Goal: Navigation & Orientation: Find specific page/section

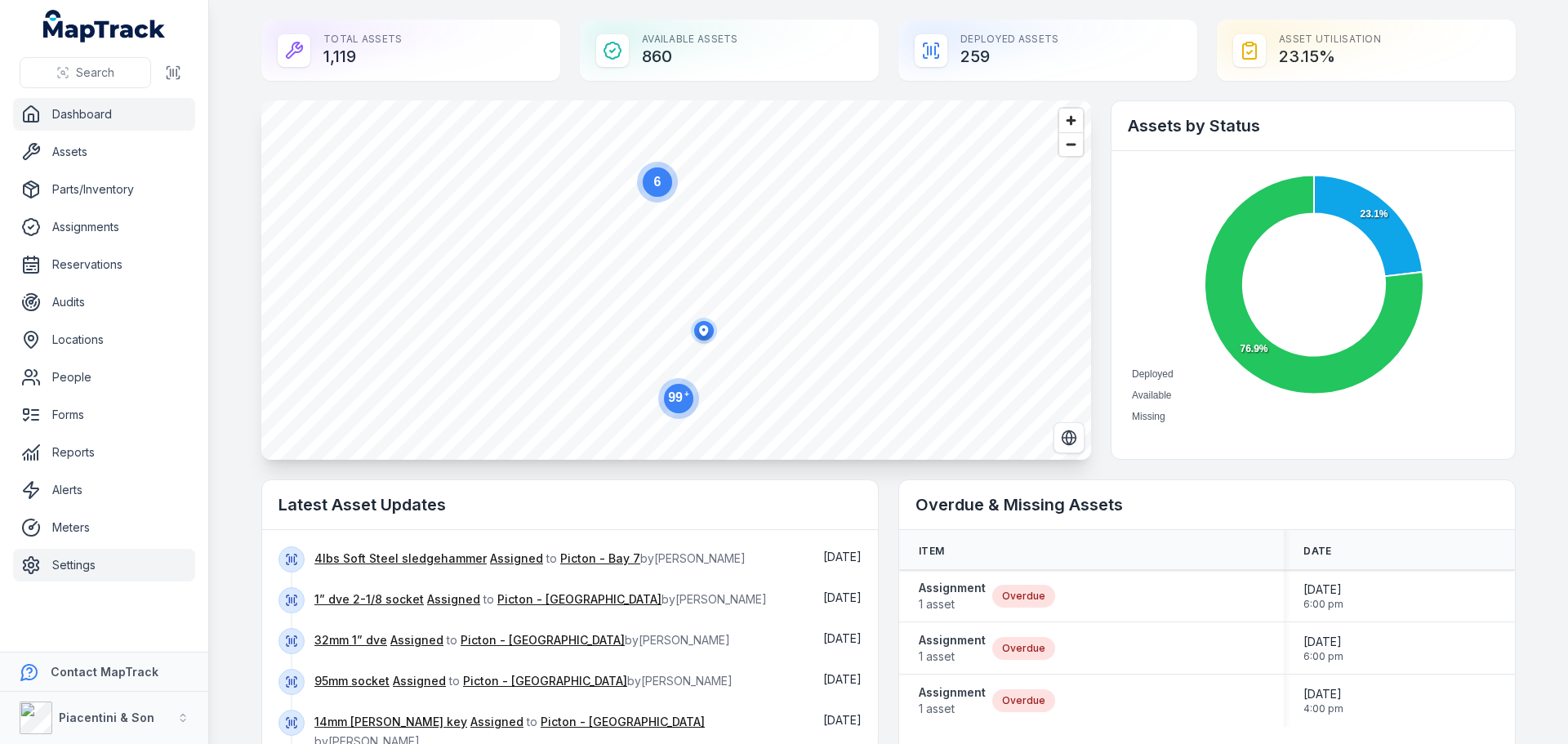
click at [94, 555] on link "Settings" at bounding box center [103, 565] width 182 height 32
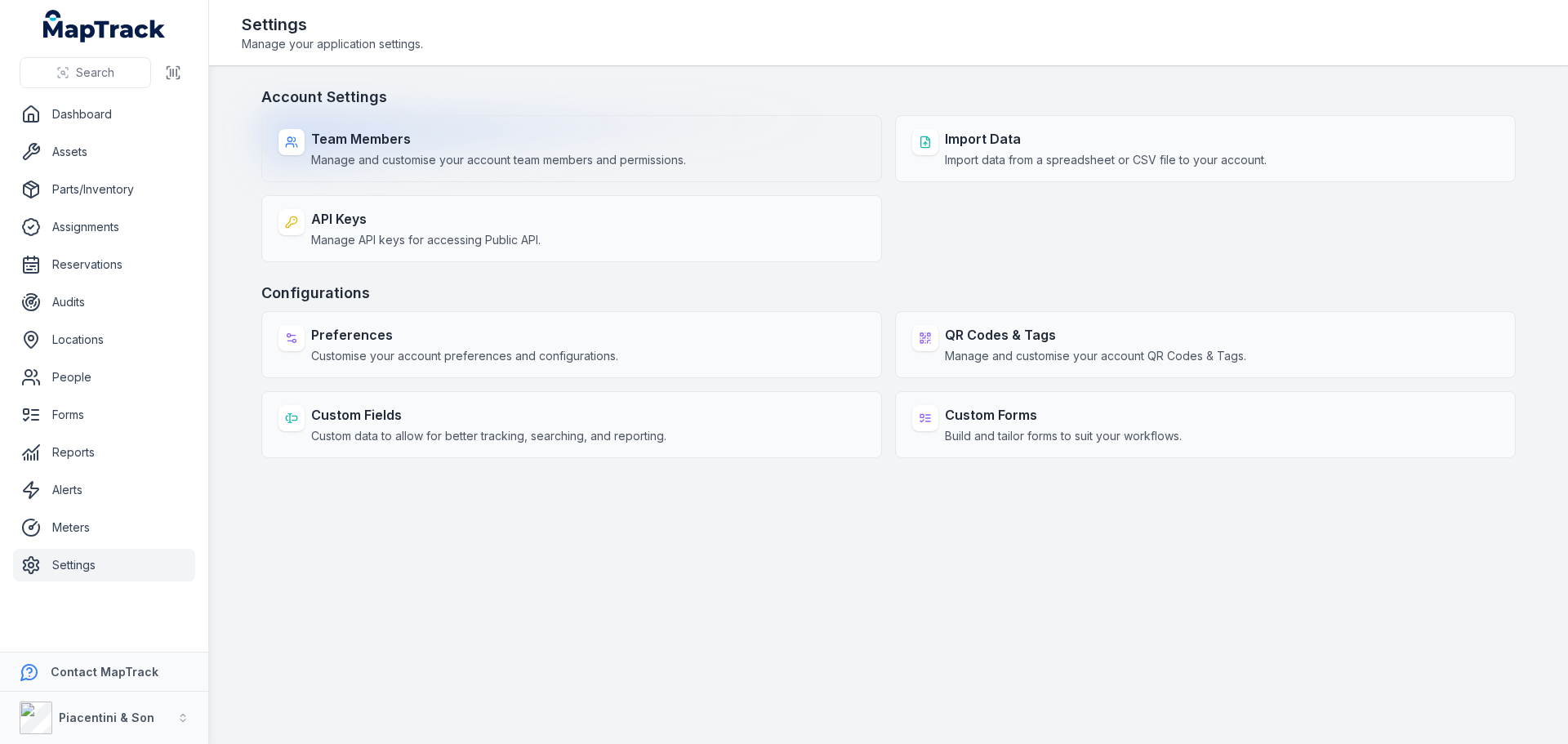
click at [362, 156] on span "Manage and customise your account team members and permissions." at bounding box center [498, 159] width 375 height 17
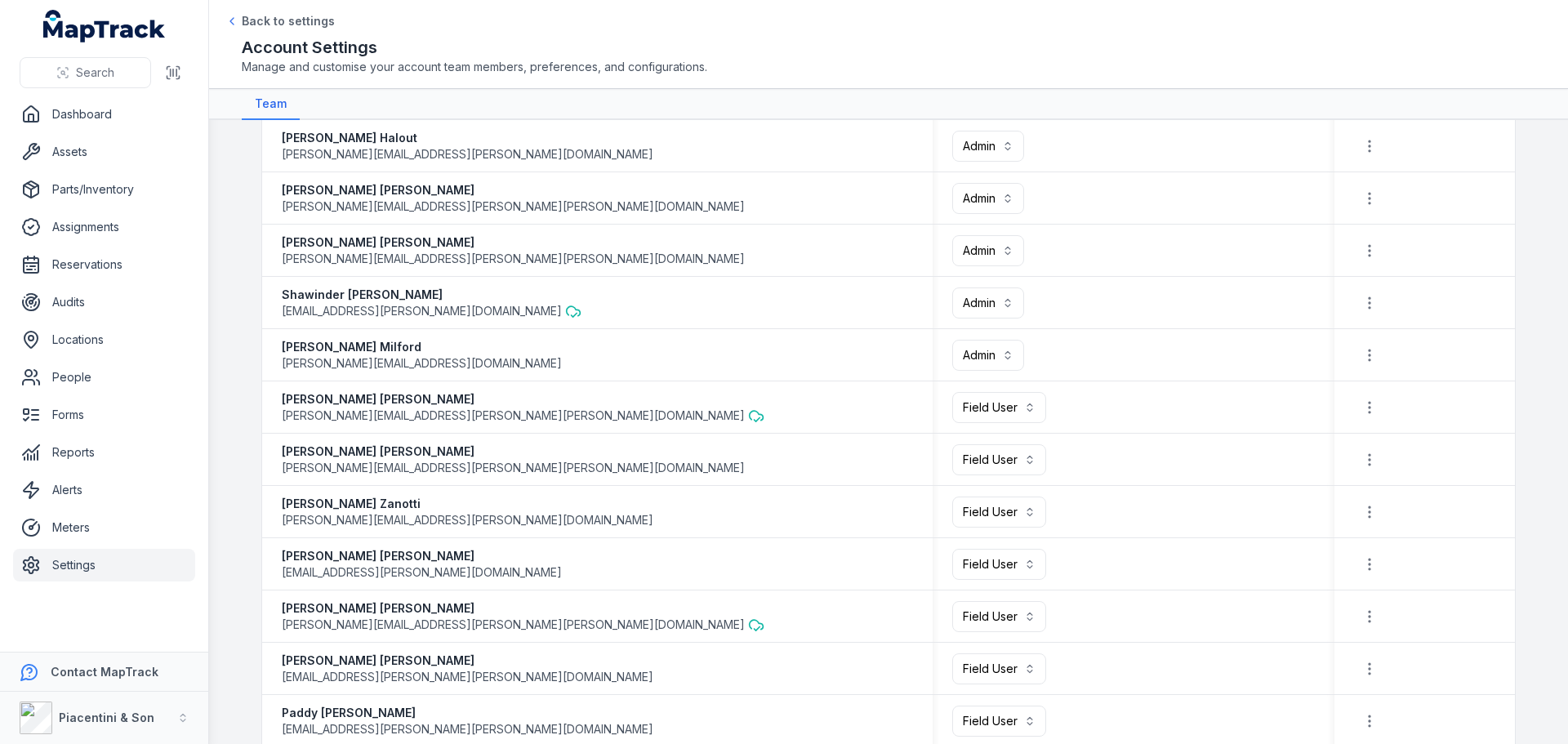
scroll to position [163, 0]
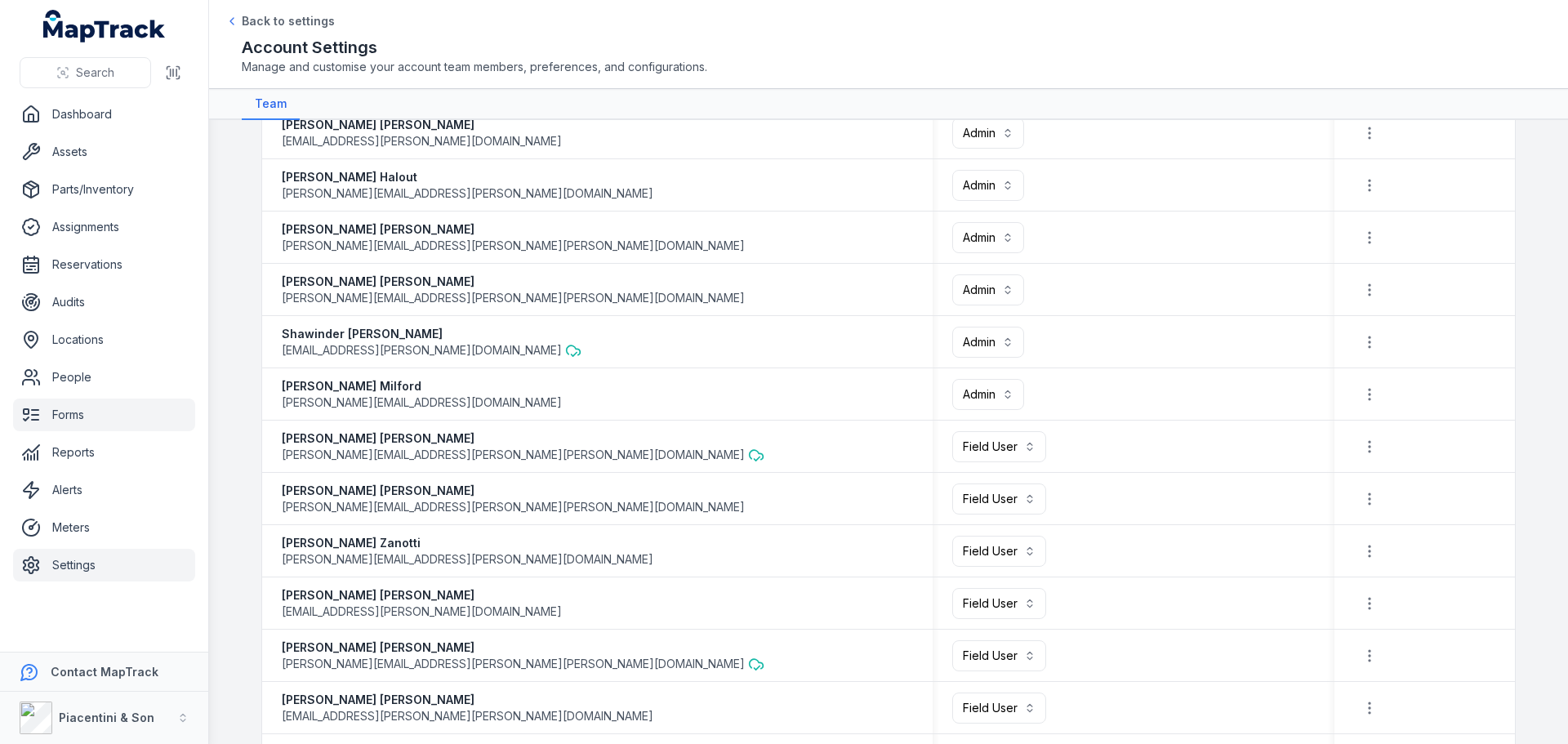
click at [110, 424] on link "Forms" at bounding box center [103, 414] width 182 height 32
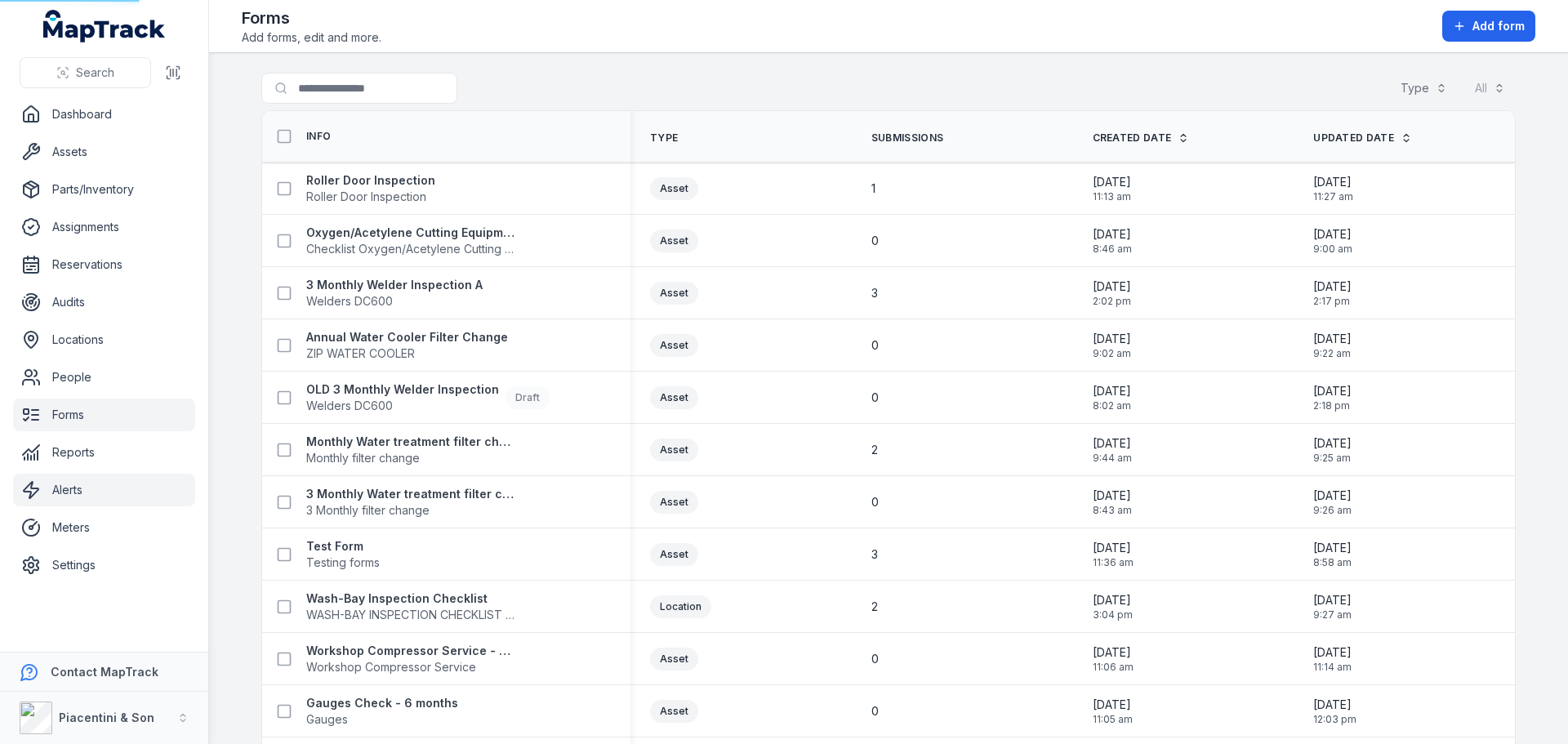
click at [107, 487] on link "Alerts" at bounding box center [103, 489] width 182 height 32
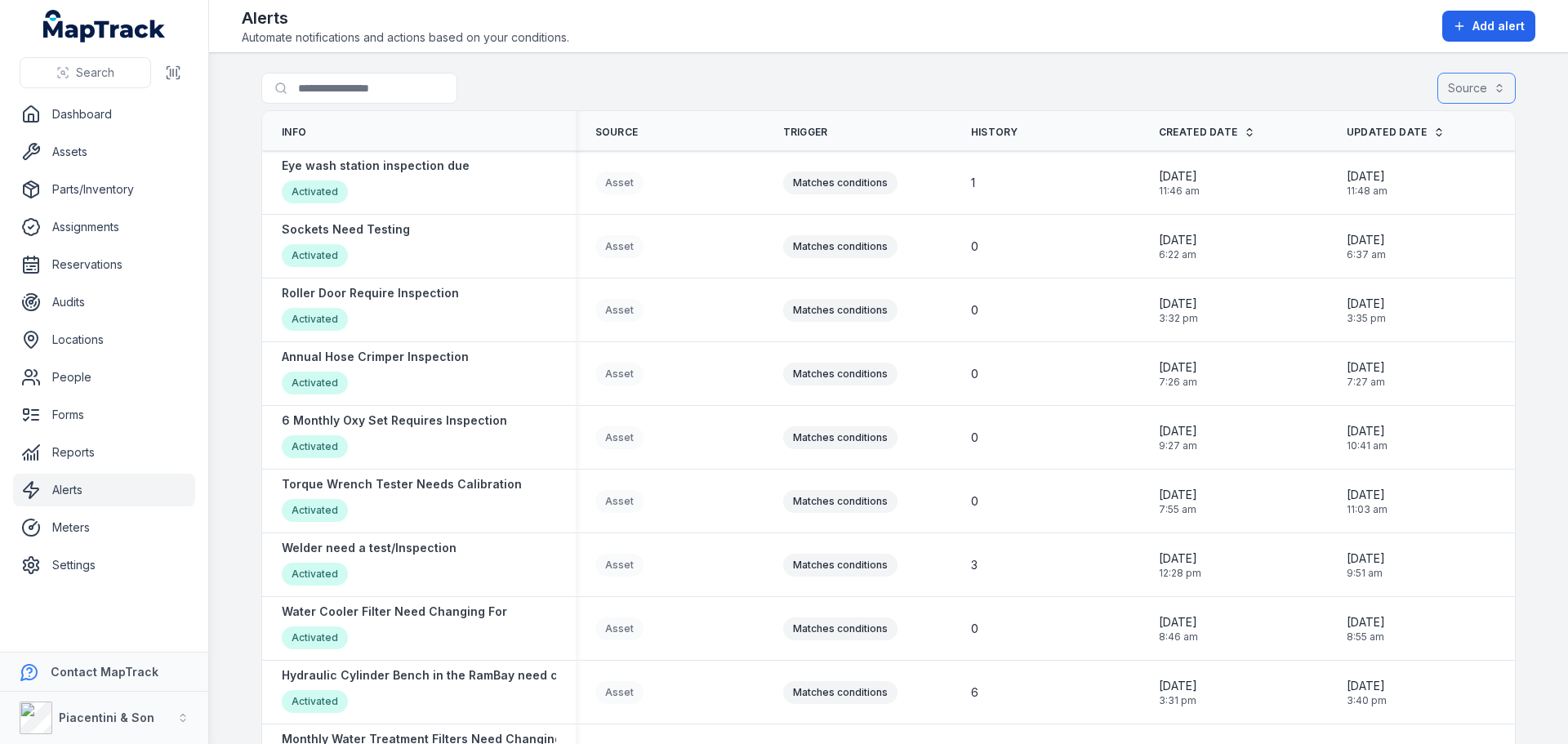
click at [1485, 98] on button "Source" at bounding box center [1477, 89] width 79 height 31
click at [1382, 123] on span "Asset" at bounding box center [1372, 129] width 30 height 17
click at [1382, 123] on span "Asset" at bounding box center [1373, 129] width 31 height 17
click at [1411, 84] on div "Search for alerts Source" at bounding box center [889, 92] width 1255 height 37
click at [1451, 89] on button "Source" at bounding box center [1477, 89] width 79 height 31
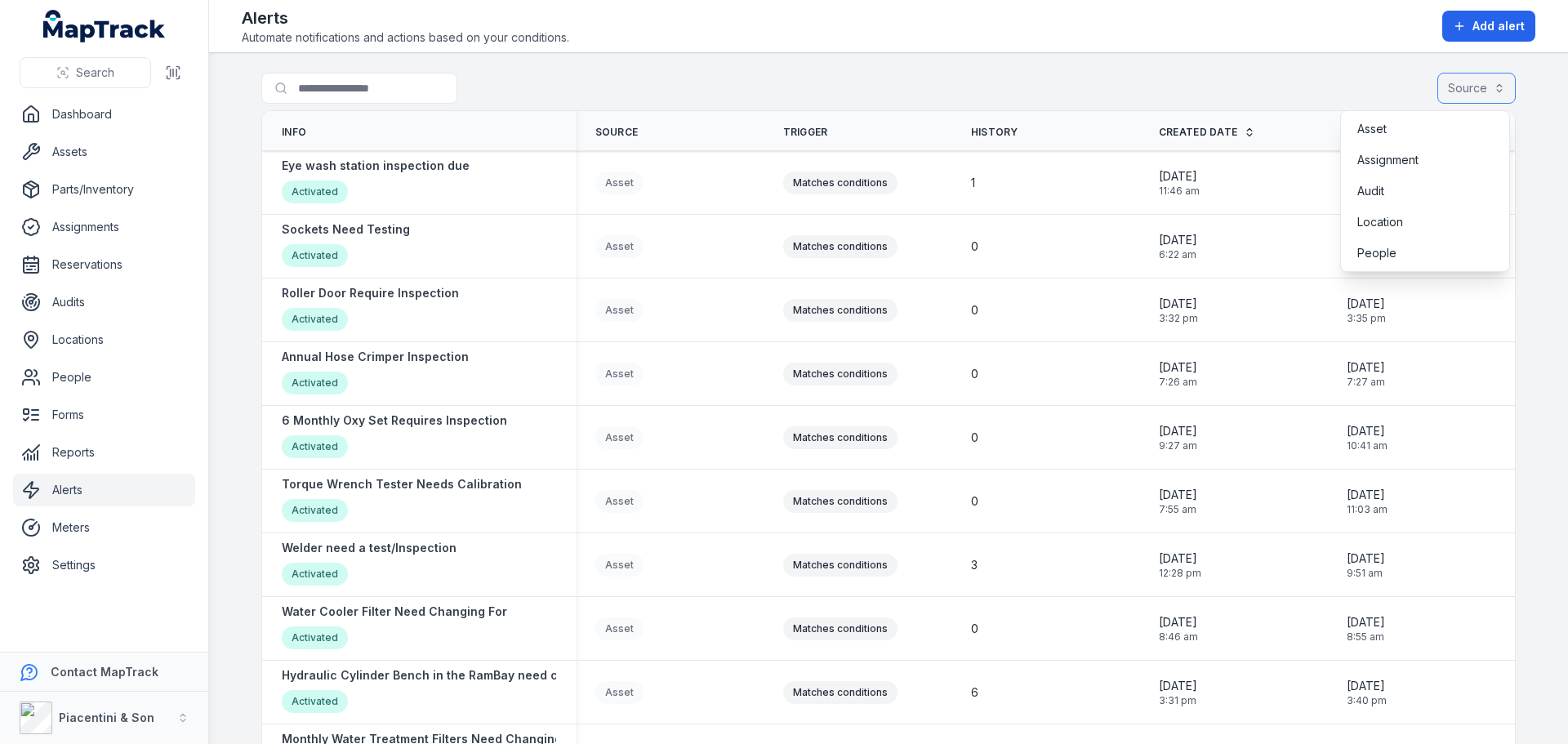
click at [1452, 84] on button "Source" at bounding box center [1477, 89] width 79 height 31
click at [1471, 93] on button "Source" at bounding box center [1477, 89] width 79 height 31
click at [1394, 89] on div "Search for alerts Source" at bounding box center [889, 92] width 1255 height 37
click at [605, 130] on span "Source" at bounding box center [617, 132] width 43 height 13
click at [1475, 98] on button "Source" at bounding box center [1477, 89] width 79 height 31
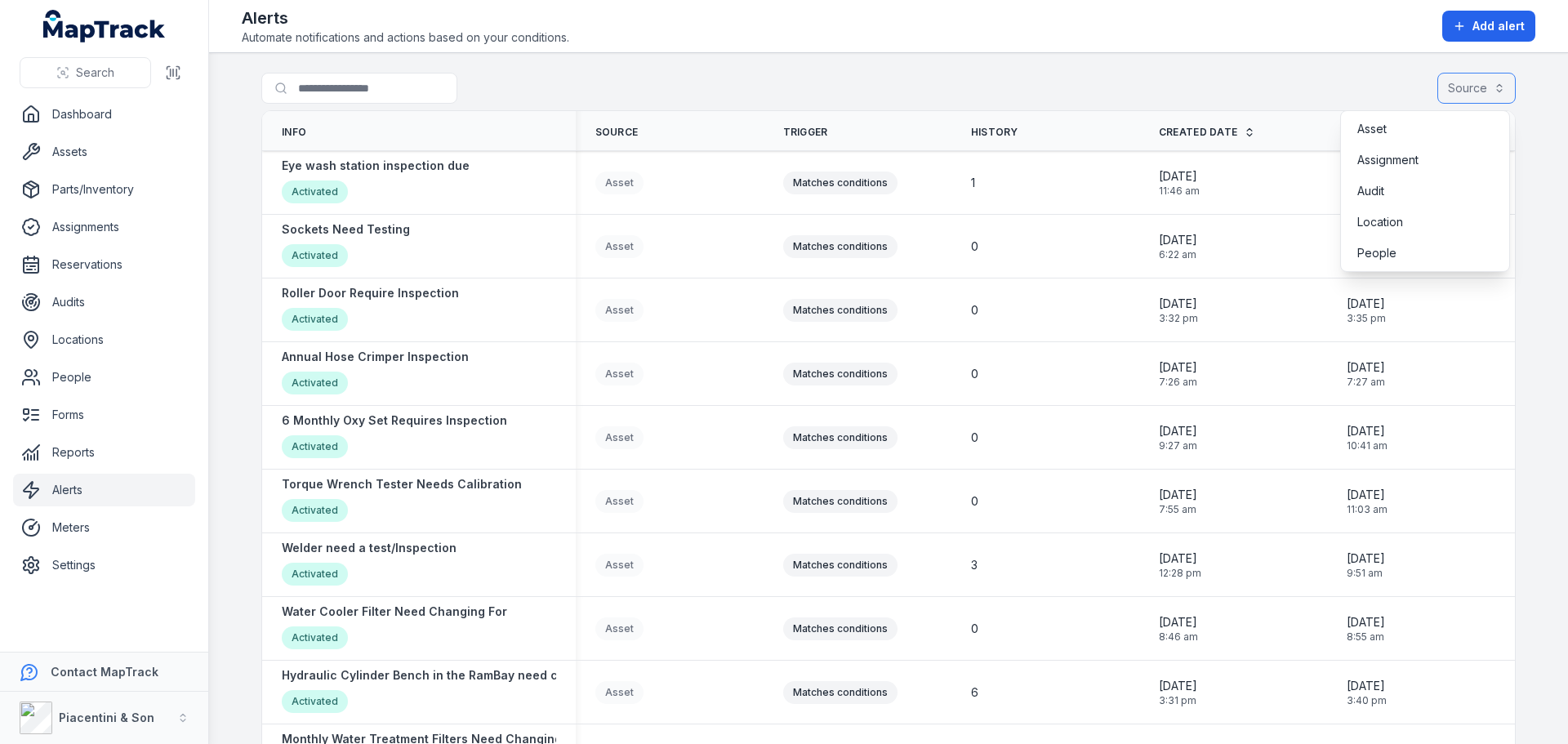
click at [1477, 81] on button "Source" at bounding box center [1477, 89] width 79 height 31
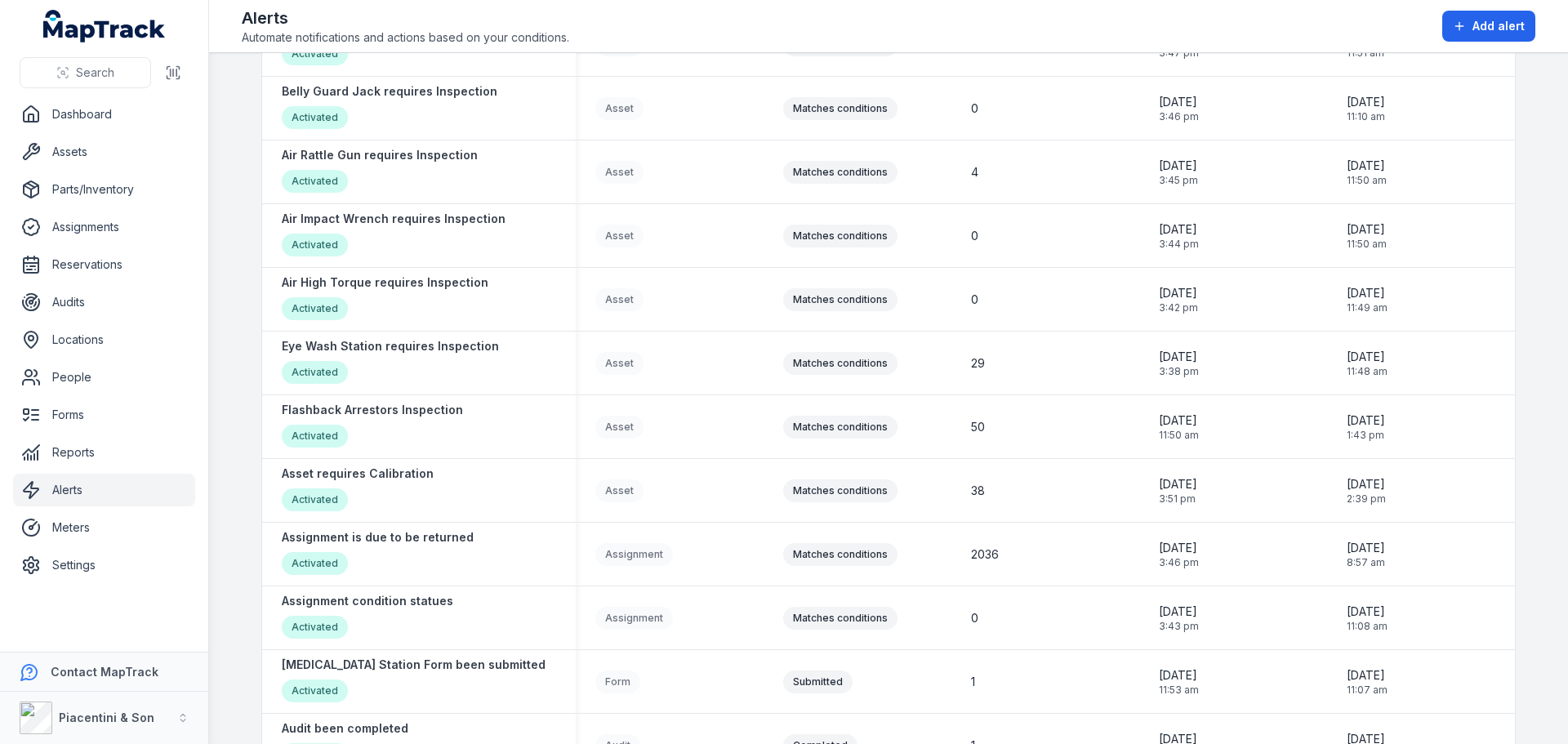
scroll to position [2268, 0]
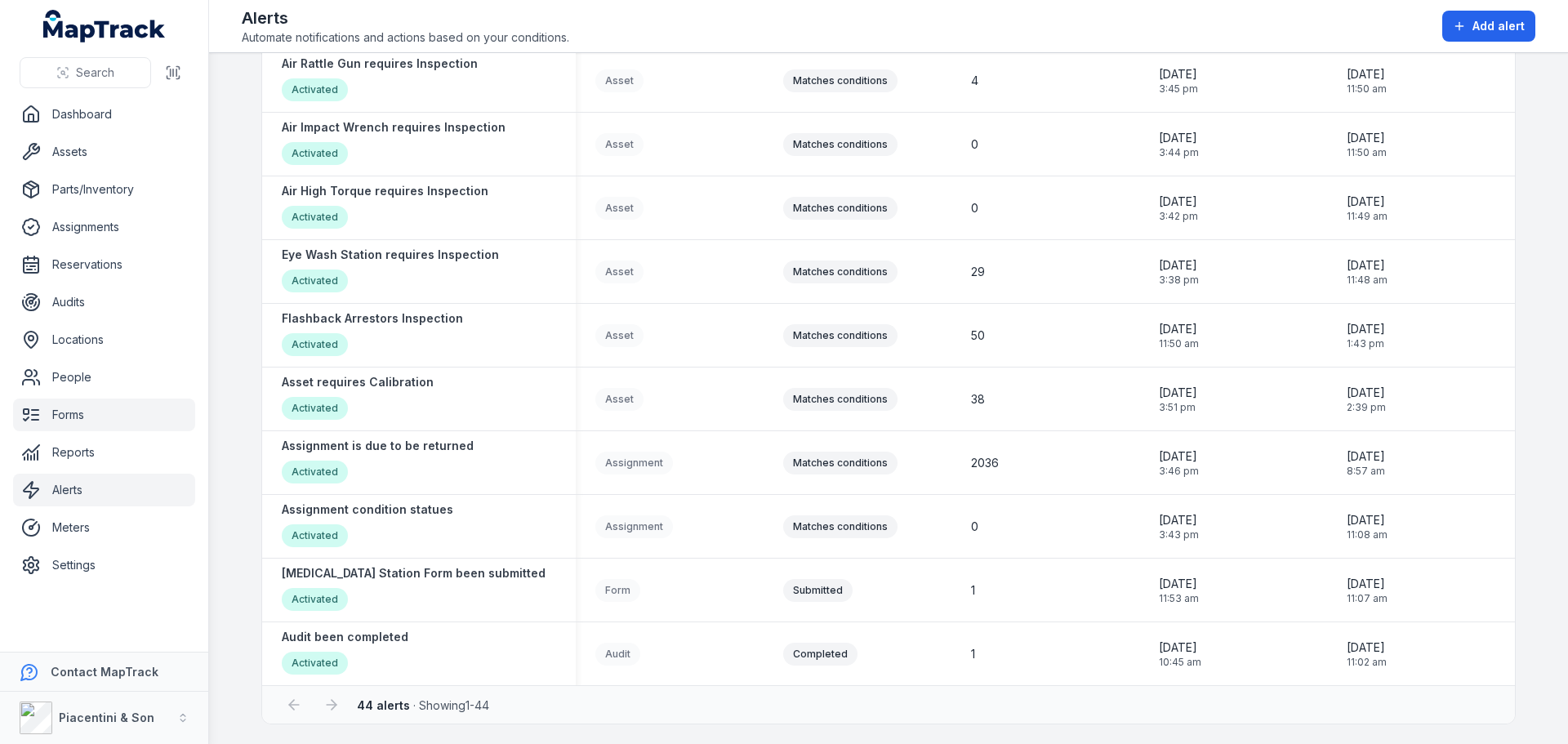
click at [97, 420] on link "Forms" at bounding box center [103, 414] width 182 height 32
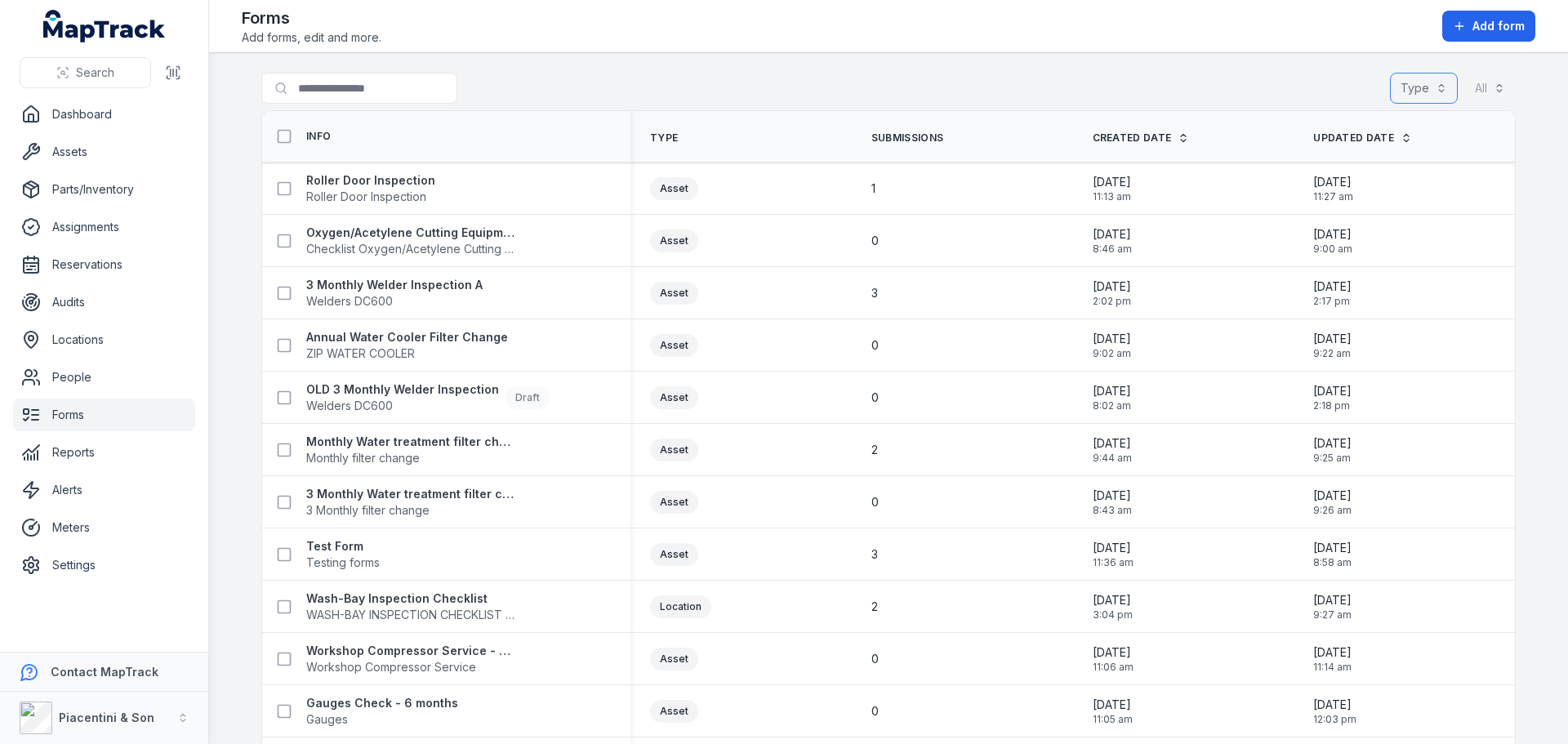
click at [1428, 77] on button "Type" at bounding box center [1424, 89] width 68 height 31
click at [1427, 77] on button "Type" at bounding box center [1424, 89] width 68 height 31
click at [1472, 86] on button "All" at bounding box center [1490, 89] width 51 height 31
click at [1473, 86] on button "All" at bounding box center [1490, 89] width 51 height 31
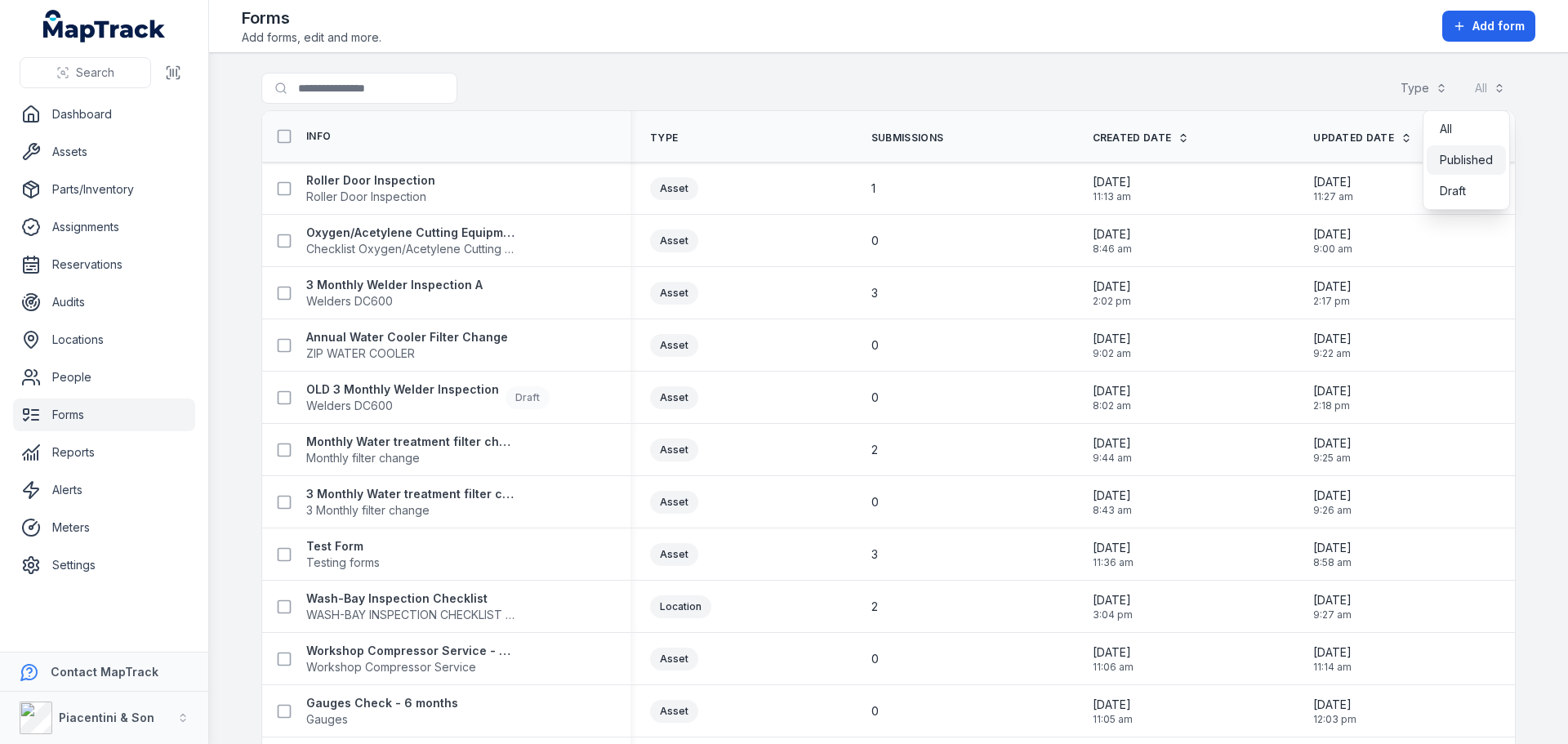
click at [1475, 160] on span "Published" at bounding box center [1467, 159] width 53 height 17
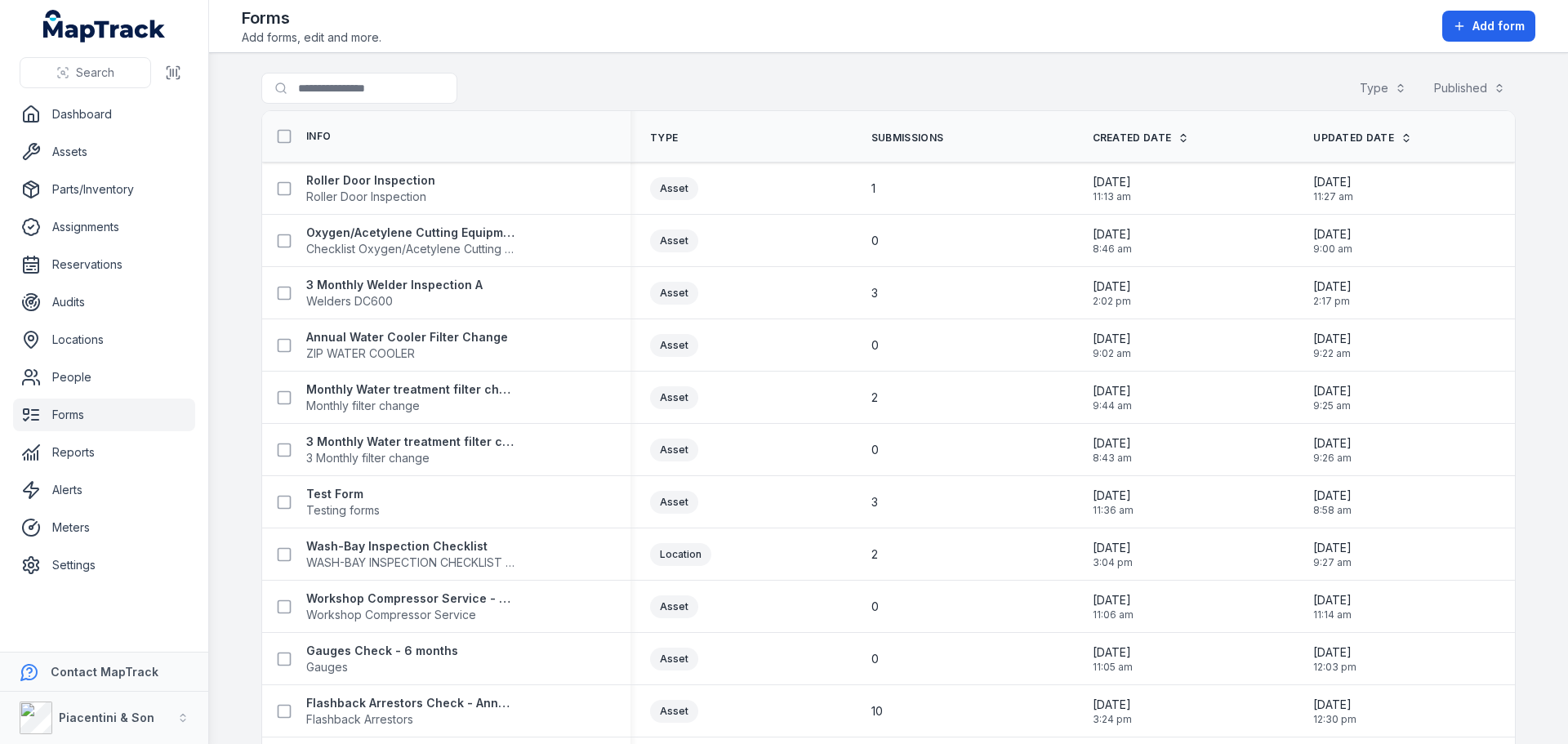
click at [1039, 90] on div "Search for forms Type Published *********" at bounding box center [889, 92] width 1255 height 37
click at [112, 493] on link "Alerts" at bounding box center [103, 489] width 182 height 32
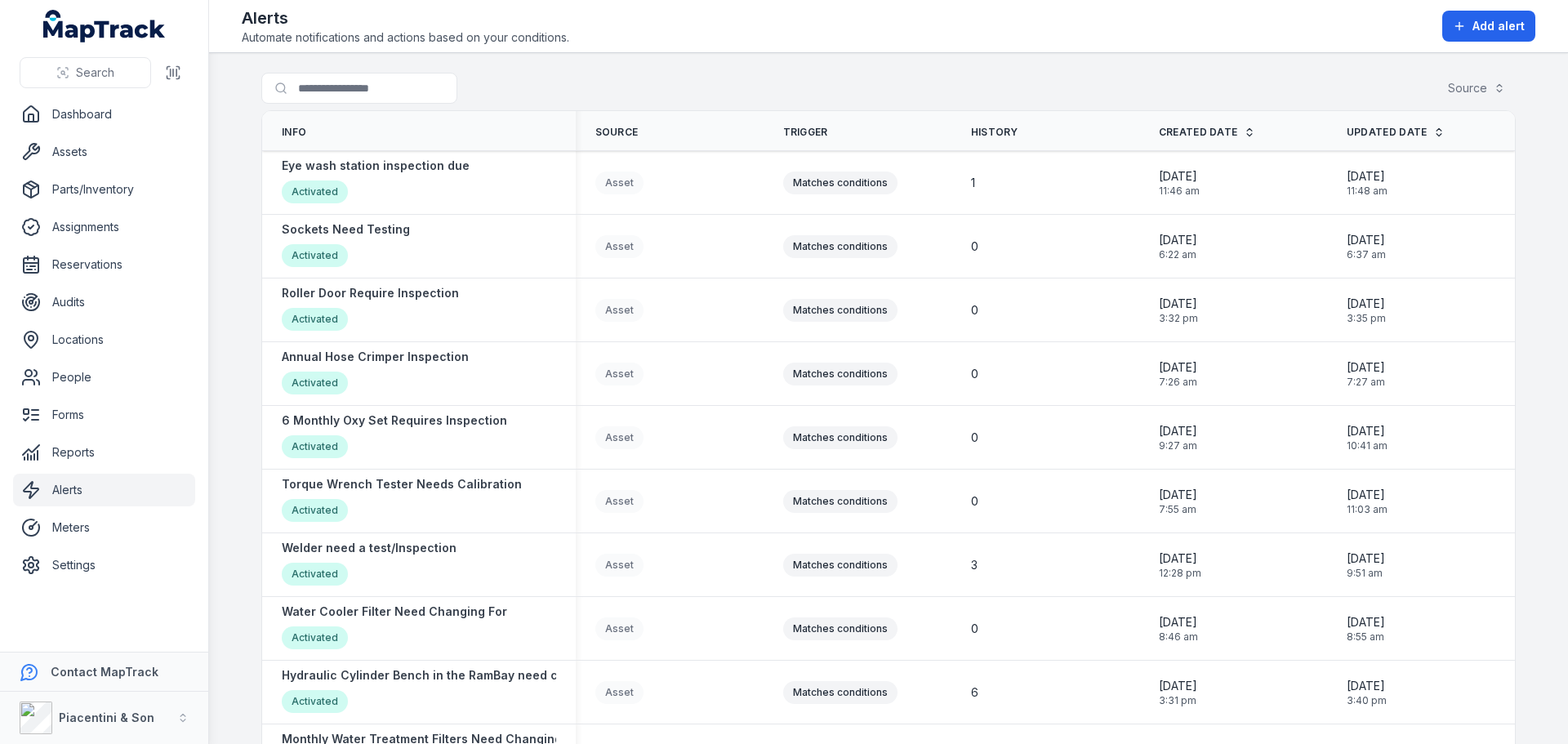
click at [478, 80] on div at bounding box center [393, 89] width 262 height 31
click at [58, 151] on link "Assets" at bounding box center [103, 152] width 182 height 32
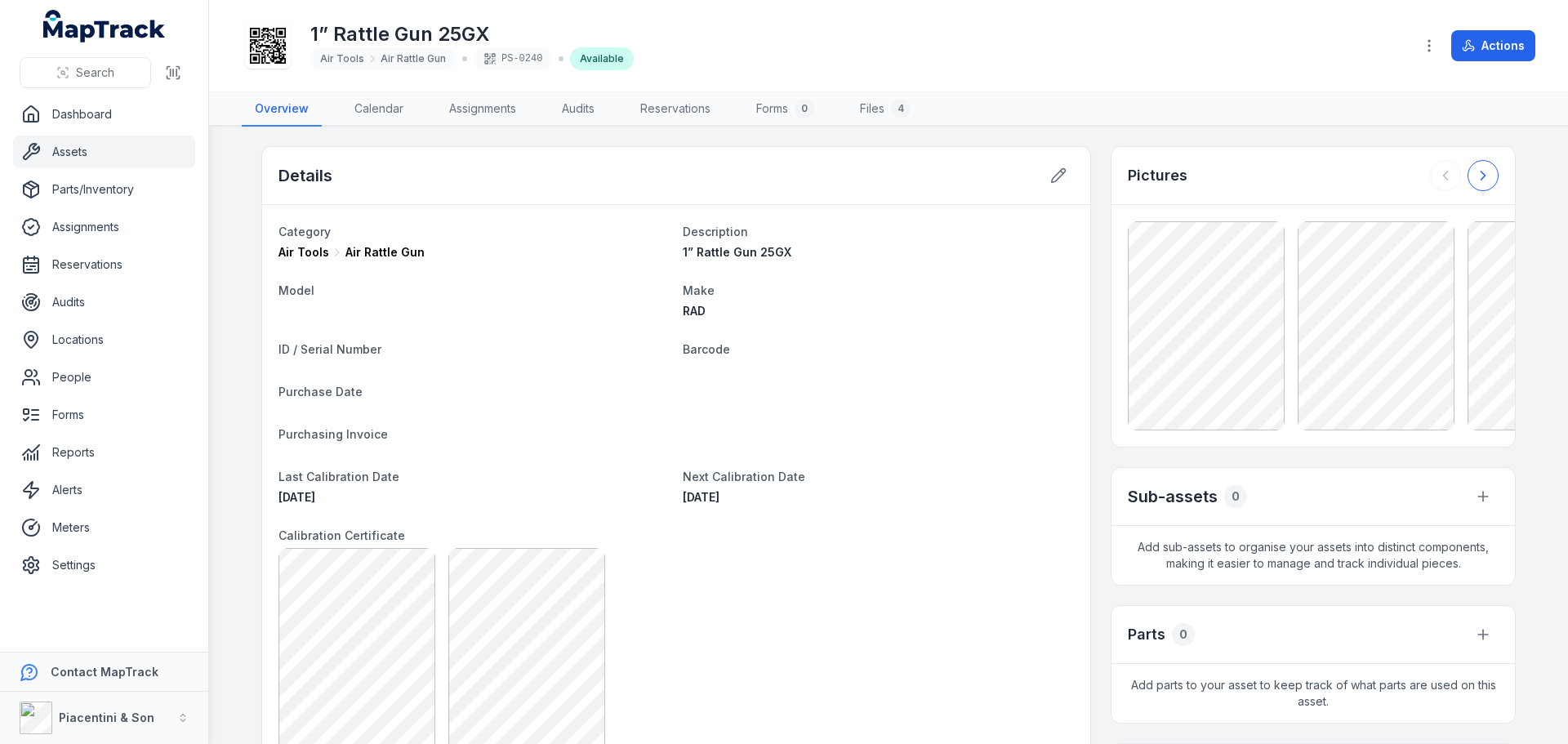
click at [1474, 163] on button at bounding box center [1483, 176] width 31 height 31
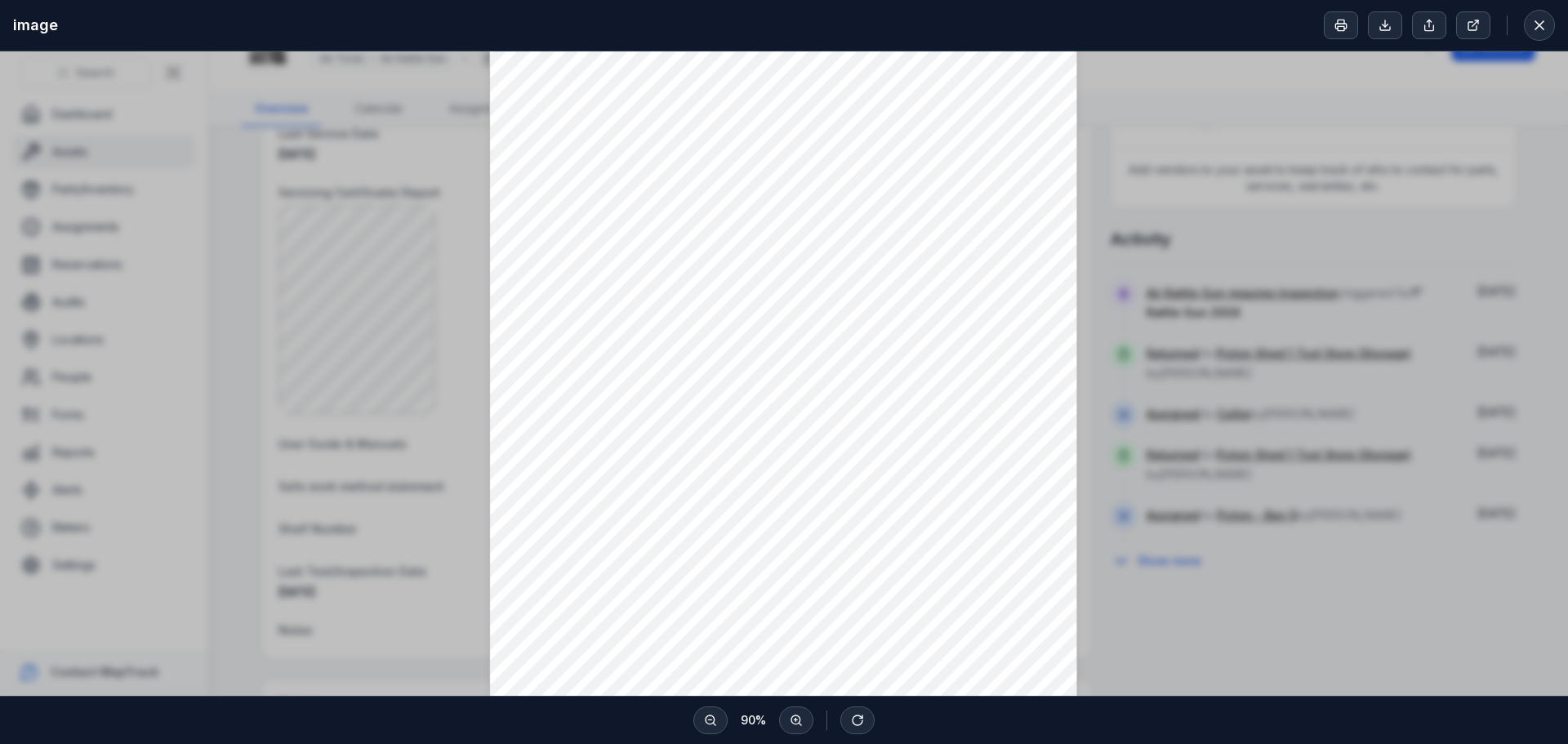
scroll to position [82, 0]
click at [1532, 20] on icon at bounding box center [1539, 25] width 17 height 17
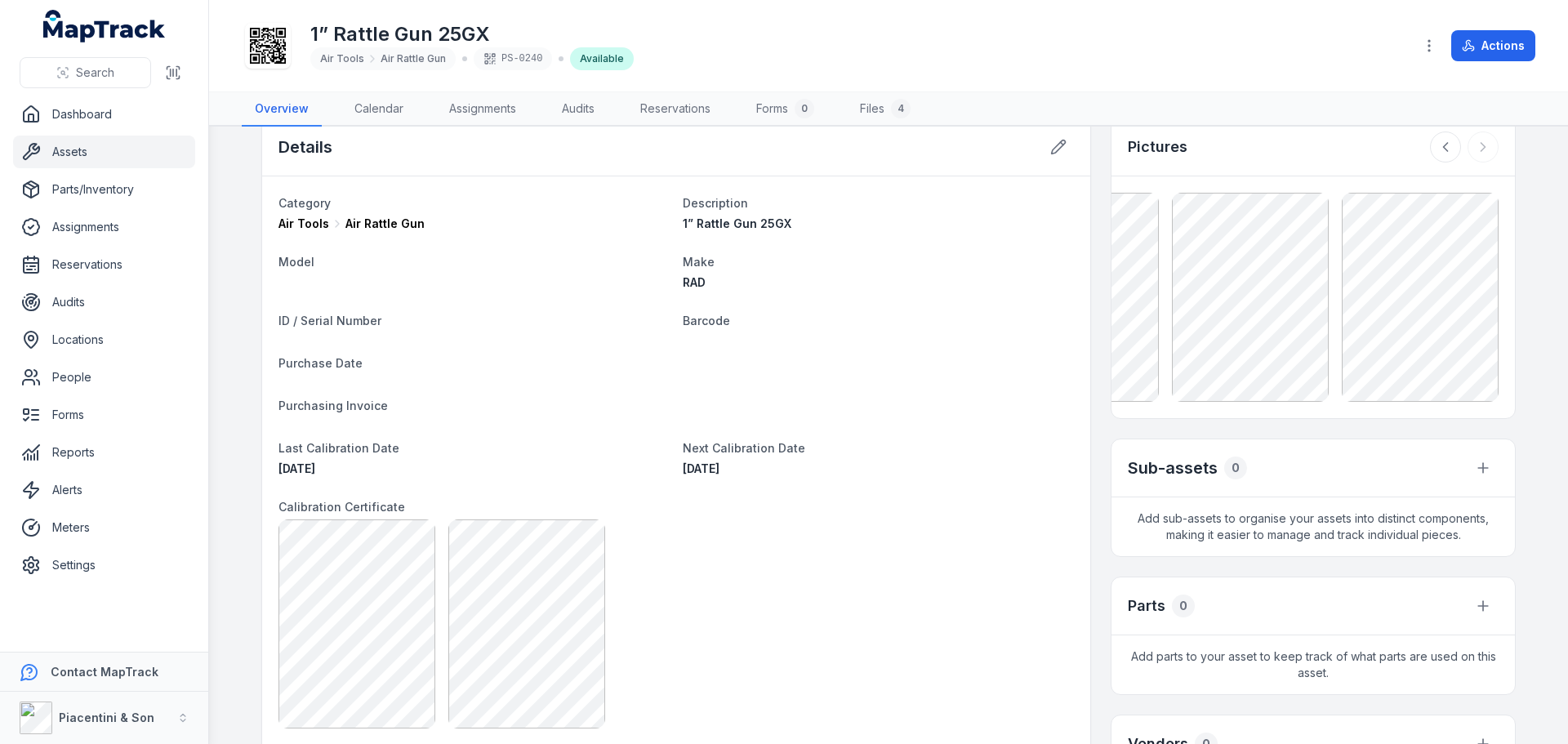
scroll to position [0, 0]
